Goal: Book appointment/travel/reservation

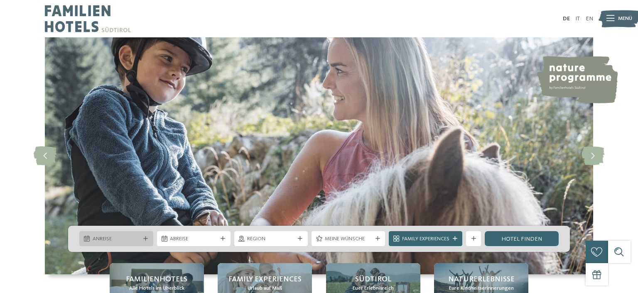
click at [140, 241] on span "Anreise" at bounding box center [116, 239] width 47 height 7
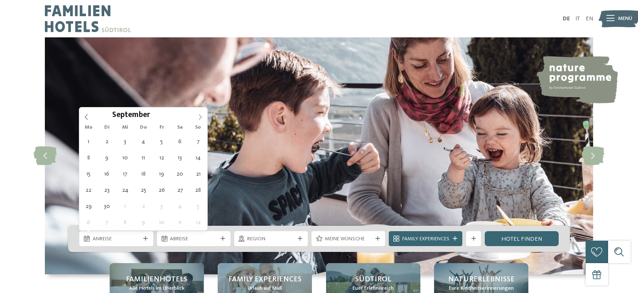
click at [199, 115] on icon at bounding box center [200, 117] width 6 height 6
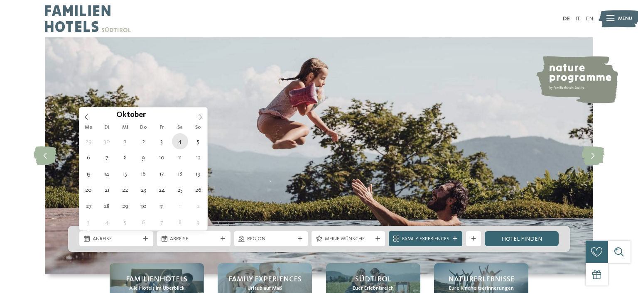
type div "[DATE]"
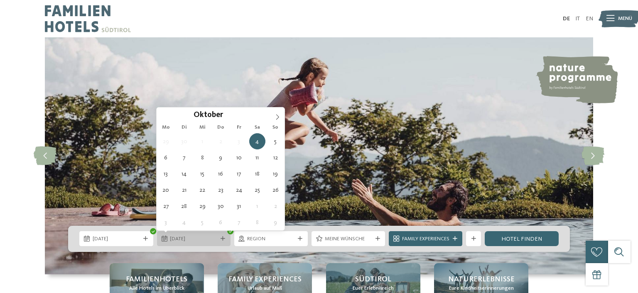
click at [180, 241] on span "[DATE]" at bounding box center [193, 239] width 47 height 7
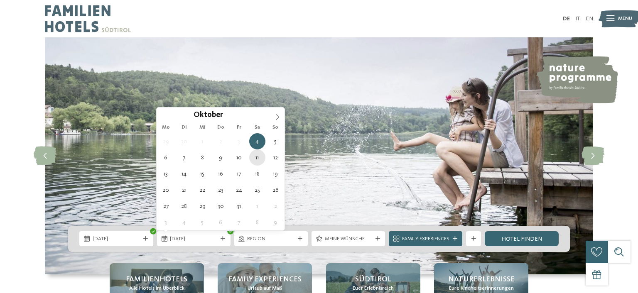
type div "[DATE]"
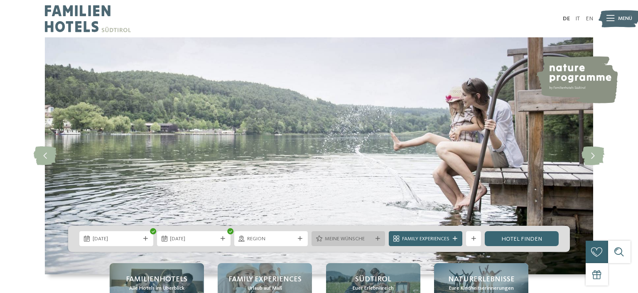
click at [374, 242] on div "Meine Wünsche" at bounding box center [349, 239] width 74 height 15
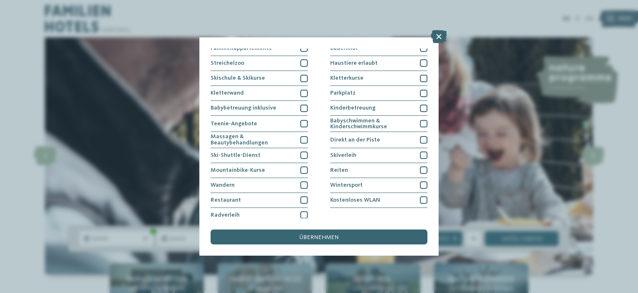
scroll to position [99, 0]
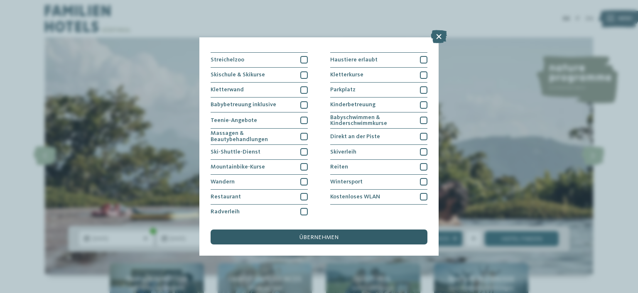
click at [314, 237] on span "übernehmen" at bounding box center [319, 238] width 39 height 6
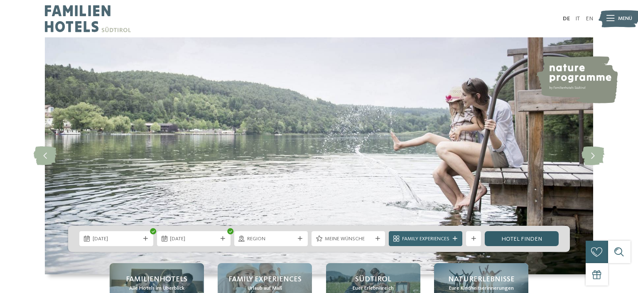
click at [510, 236] on link "Hotel finden" at bounding box center [522, 239] width 74 height 15
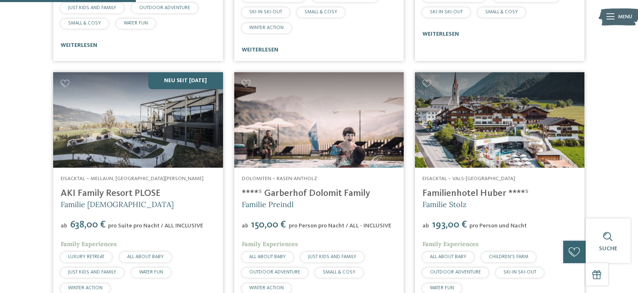
scroll to position [700, 0]
